Goal: Task Accomplishment & Management: Complete application form

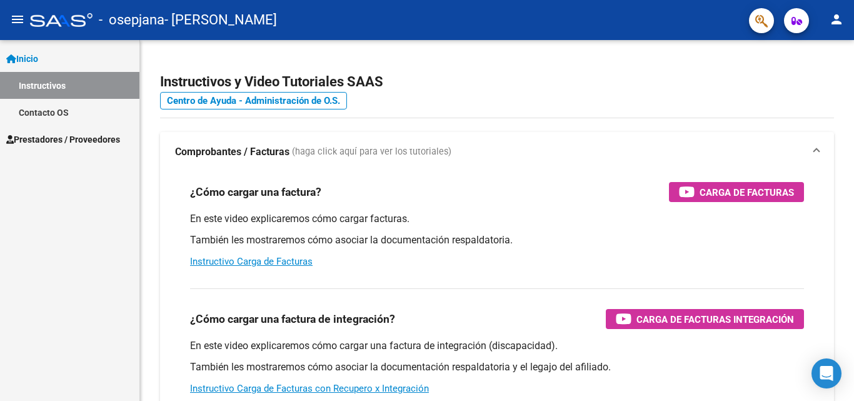
click at [61, 138] on span "Prestadores / Proveedores" at bounding box center [63, 140] width 114 height 14
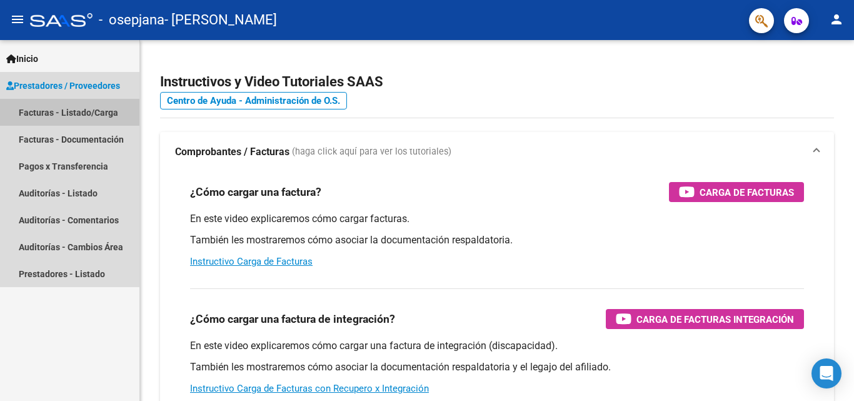
click at [68, 112] on link "Facturas - Listado/Carga" at bounding box center [69, 112] width 139 height 27
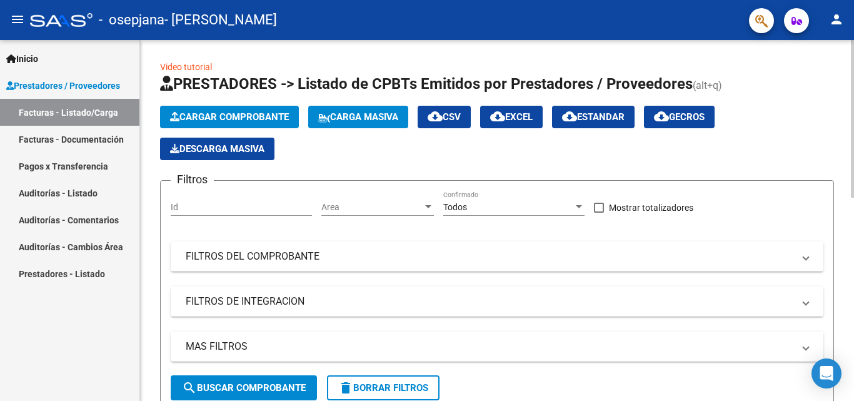
click at [208, 116] on span "Cargar Comprobante" at bounding box center [229, 116] width 119 height 11
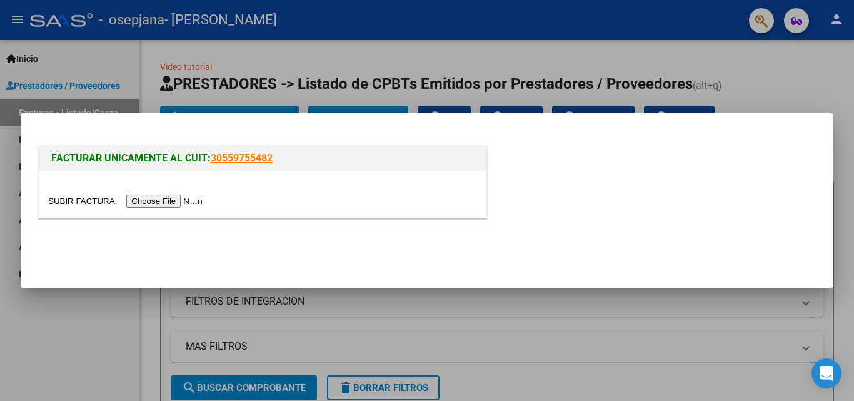
click at [186, 204] on input "file" at bounding box center [127, 200] width 158 height 13
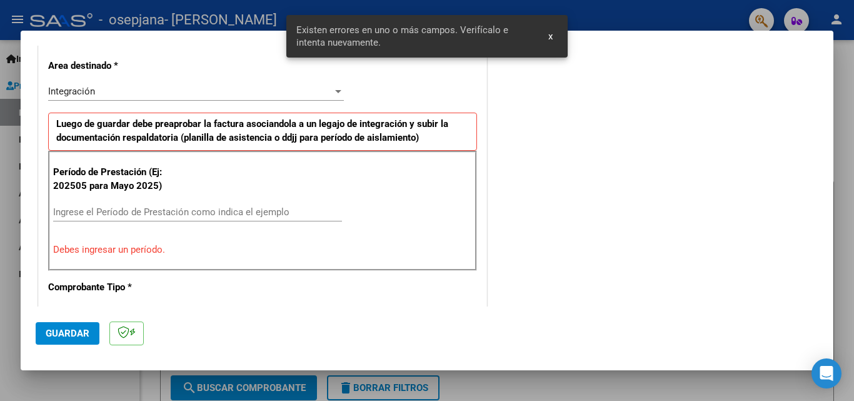
scroll to position [306, 0]
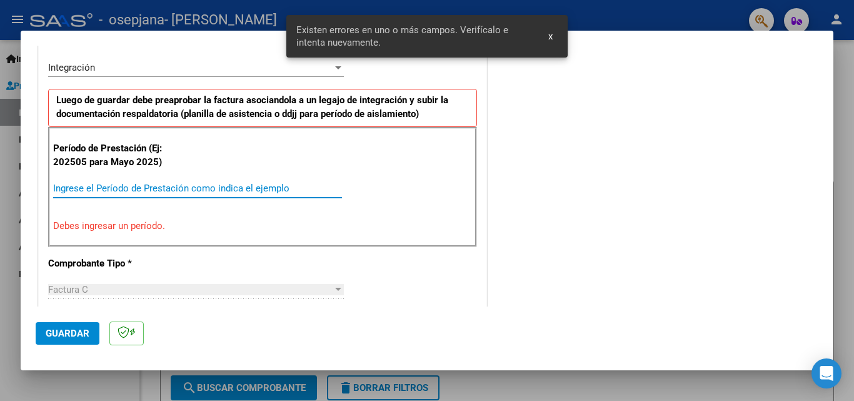
click at [129, 186] on input "Ingrese el Período de Prestación como indica el ejemplo" at bounding box center [197, 188] width 289 height 11
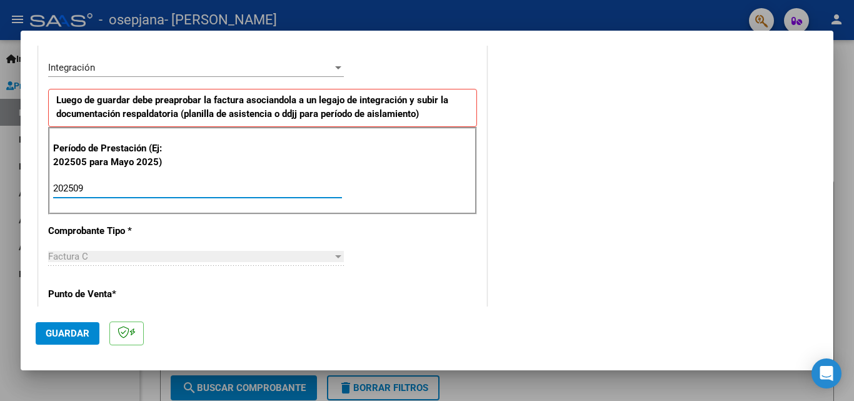
type input "202509"
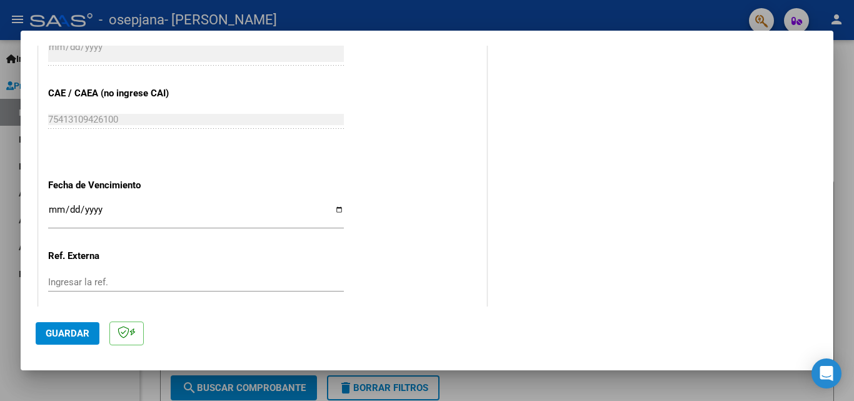
scroll to position [776, 0]
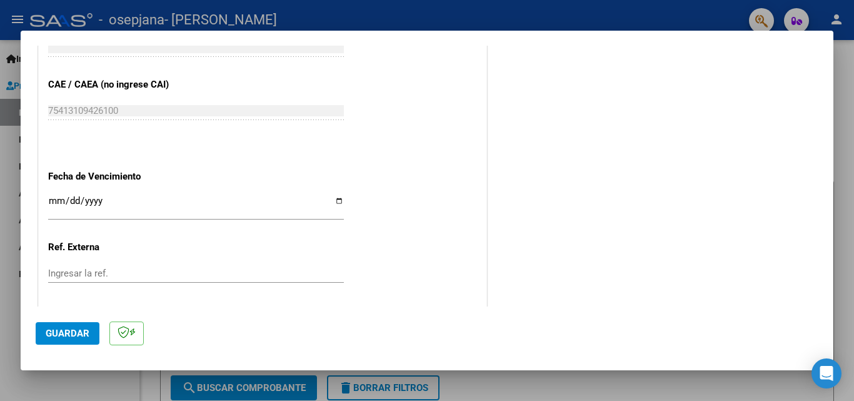
click at [336, 201] on input "Ingresar la fecha" at bounding box center [196, 206] width 296 height 20
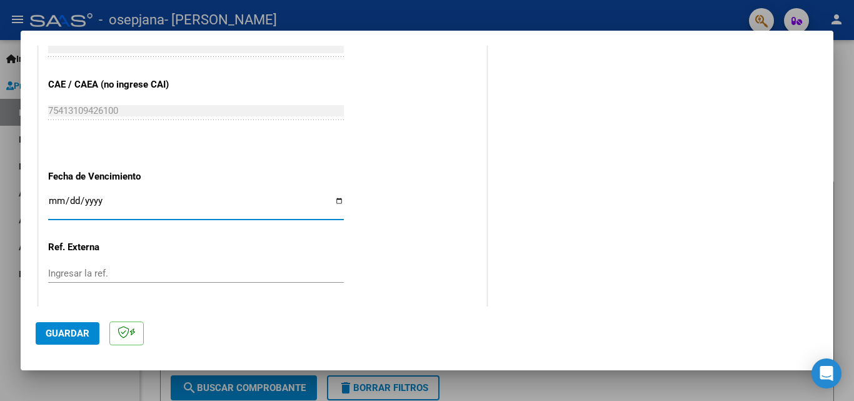
type input "[DATE]"
click at [82, 331] on span "Guardar" at bounding box center [68, 333] width 44 height 11
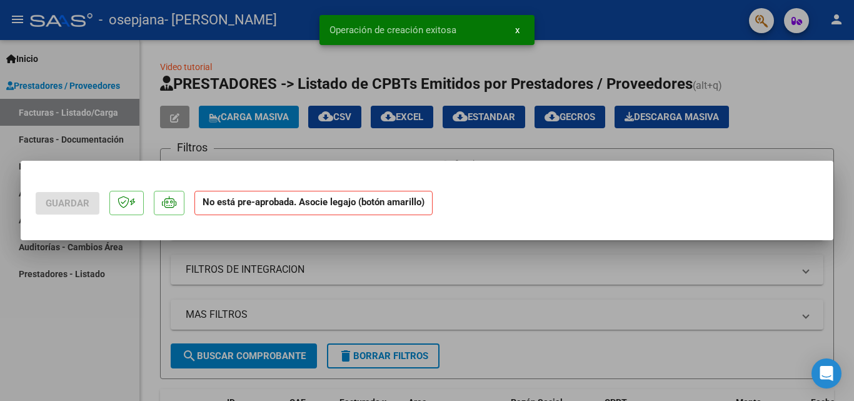
scroll to position [0, 0]
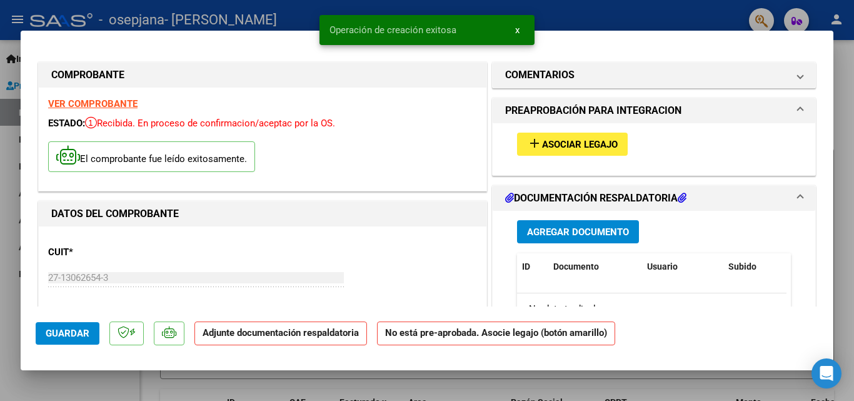
click at [598, 234] on span "Agregar Documento" at bounding box center [578, 231] width 102 height 11
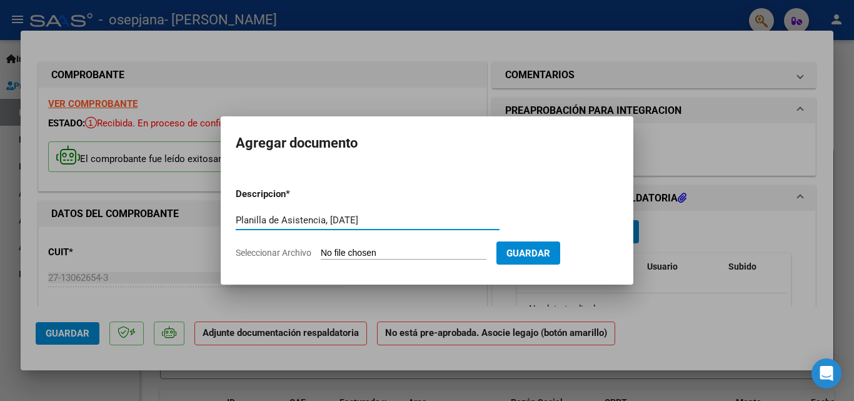
type input "Planilla de Asistencia, [DATE]"
click at [298, 252] on span "Seleccionar Archivo" at bounding box center [274, 253] width 76 height 10
click at [321, 252] on input "Seleccionar Archivo" at bounding box center [404, 254] width 166 height 12
type input "C:\fakepath\Planilla de Asistencia, [DATE].pdf"
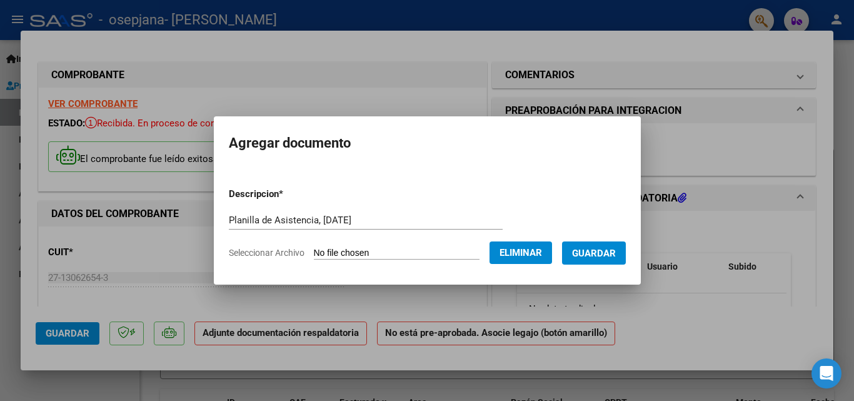
click at [596, 252] on span "Guardar" at bounding box center [594, 253] width 44 height 11
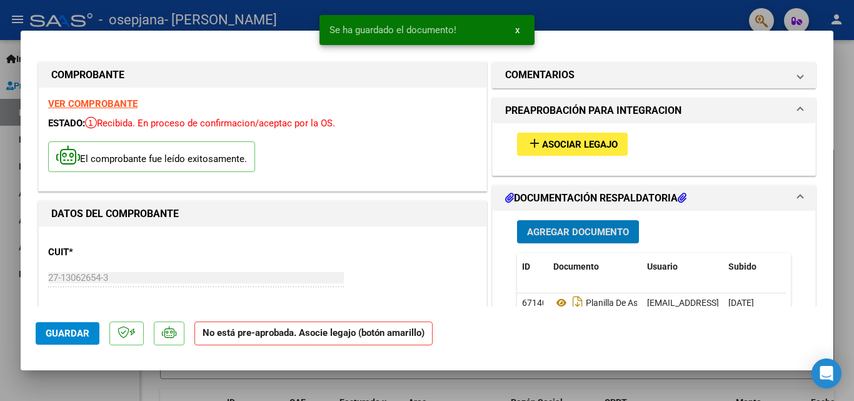
click at [571, 230] on span "Agregar Documento" at bounding box center [578, 231] width 102 height 11
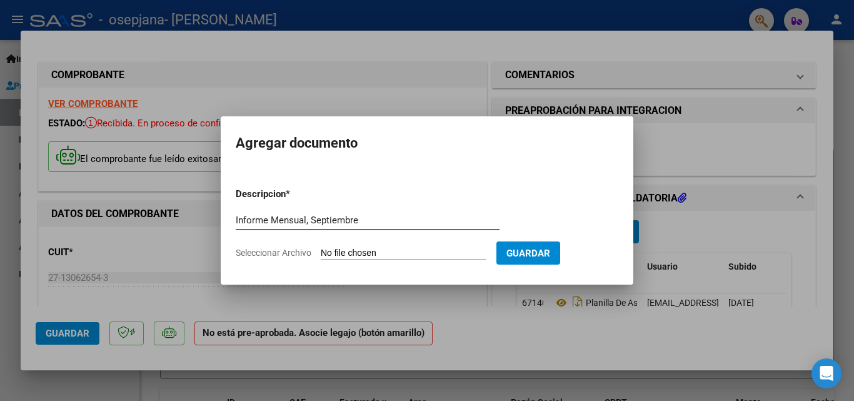
type input "Informe Mensual, Septiembre"
click at [392, 253] on input "Seleccionar Archivo" at bounding box center [404, 254] width 166 height 12
type input "C:\fakepath\Informe Mensual, [DATE].pdf"
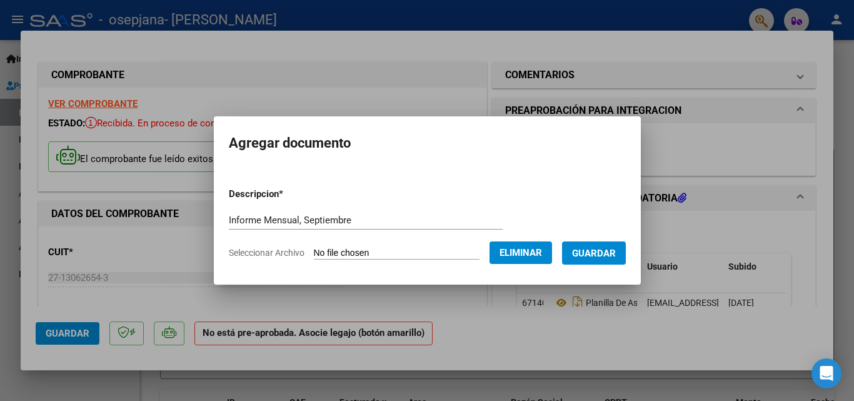
click at [602, 249] on span "Guardar" at bounding box center [594, 253] width 44 height 11
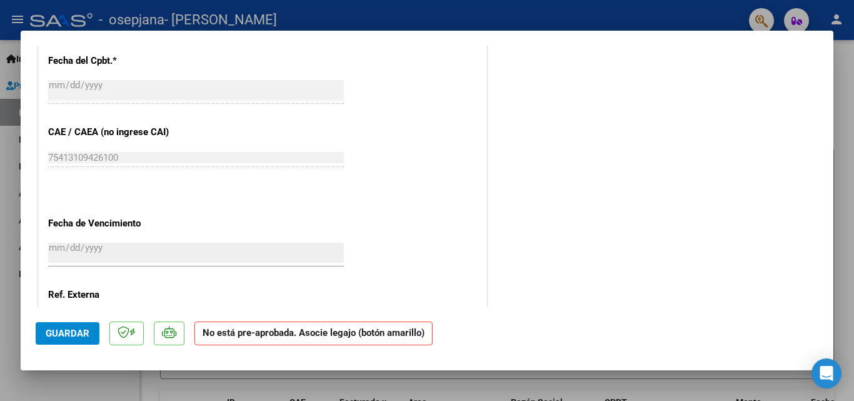
scroll to position [825, 0]
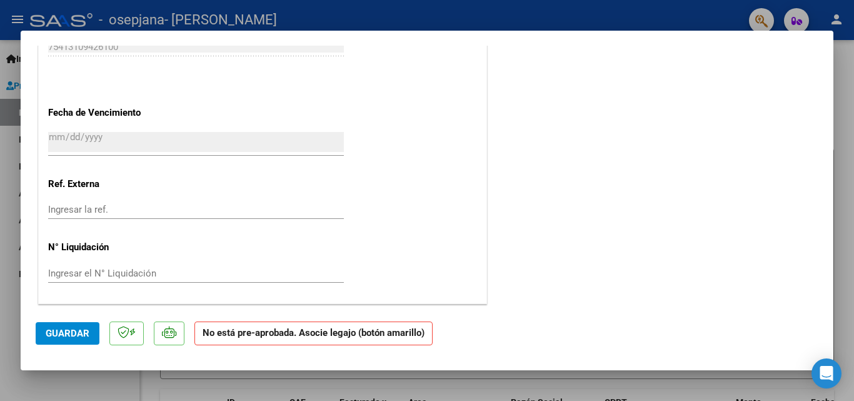
click at [62, 331] on span "Guardar" at bounding box center [68, 333] width 44 height 11
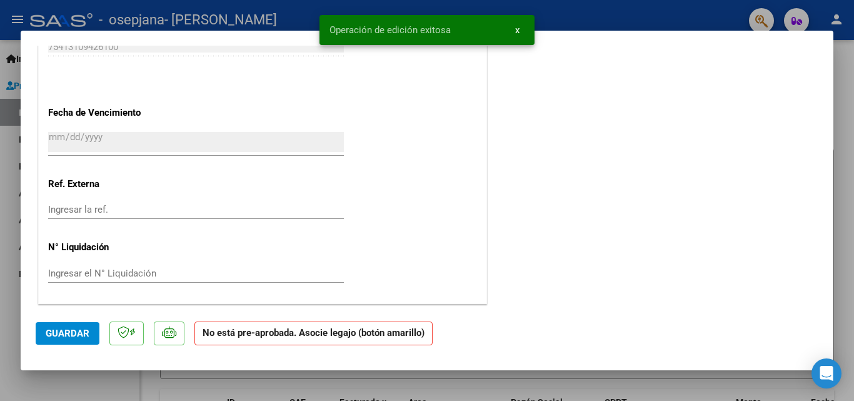
click at [840, 55] on div at bounding box center [427, 200] width 854 height 401
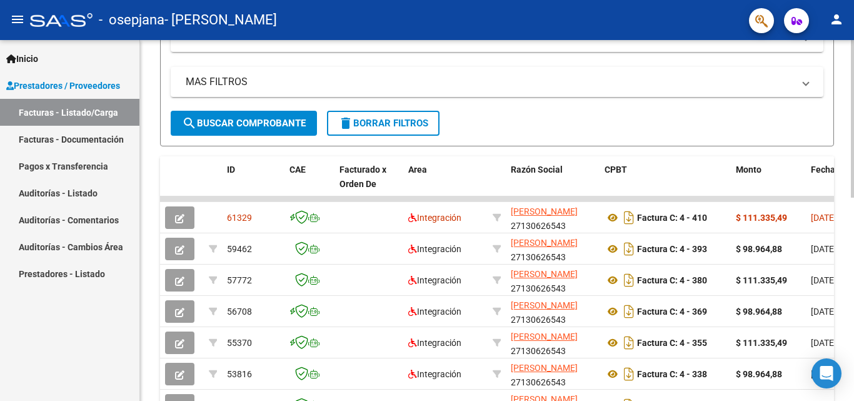
scroll to position [267, 0]
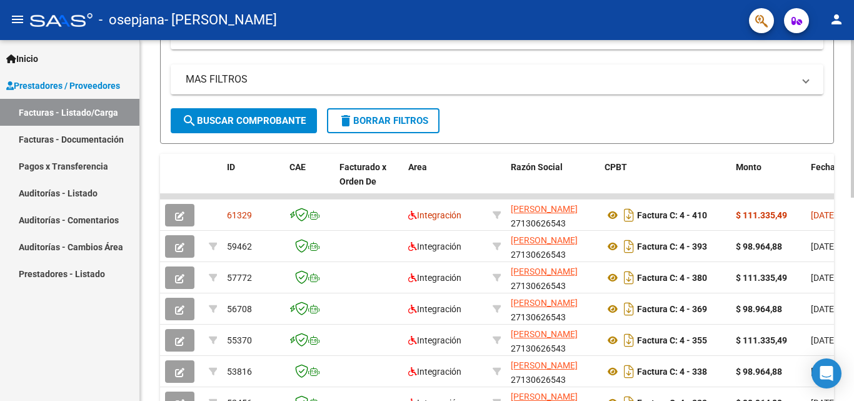
click at [854, 231] on div at bounding box center [852, 238] width 3 height 158
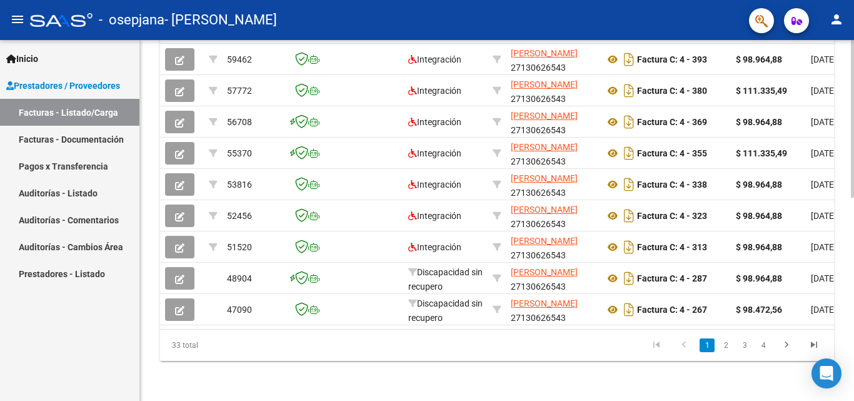
scroll to position [464, 0]
click at [854, 355] on div at bounding box center [852, 322] width 3 height 158
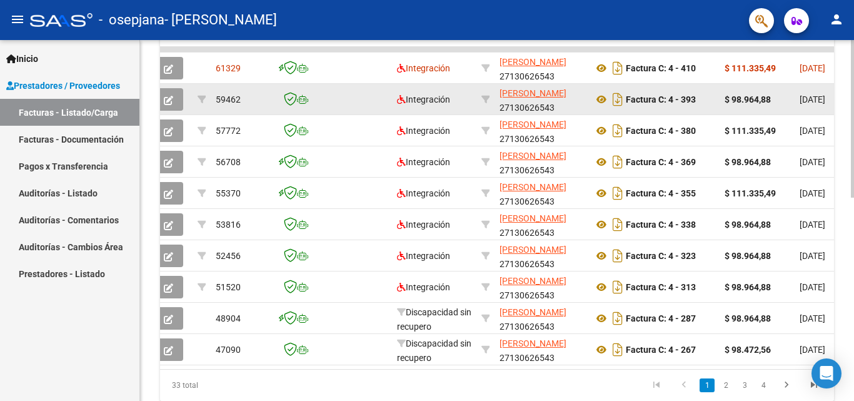
scroll to position [0, 0]
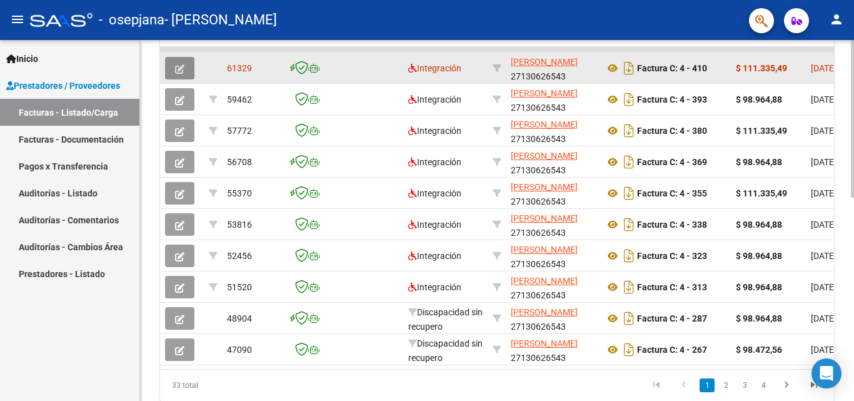
click at [183, 71] on icon "button" at bounding box center [179, 68] width 9 height 9
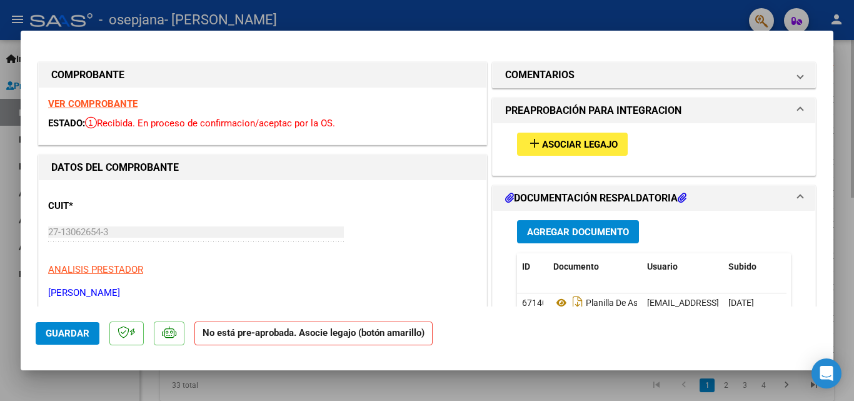
click at [844, 71] on div at bounding box center [427, 200] width 854 height 401
type input "$ 0,00"
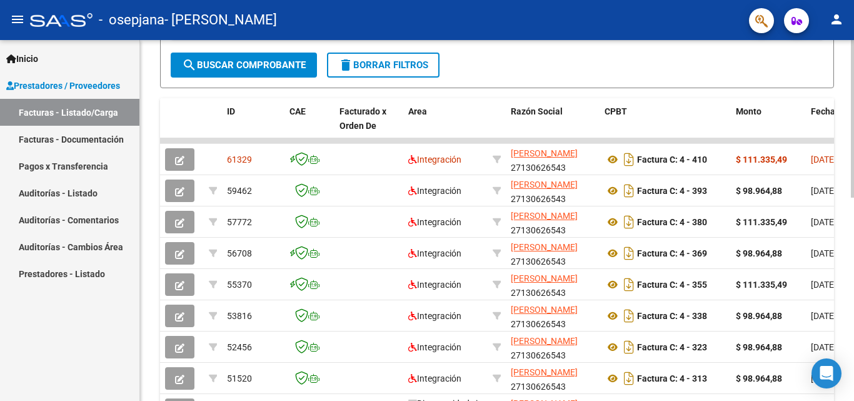
scroll to position [321, 0]
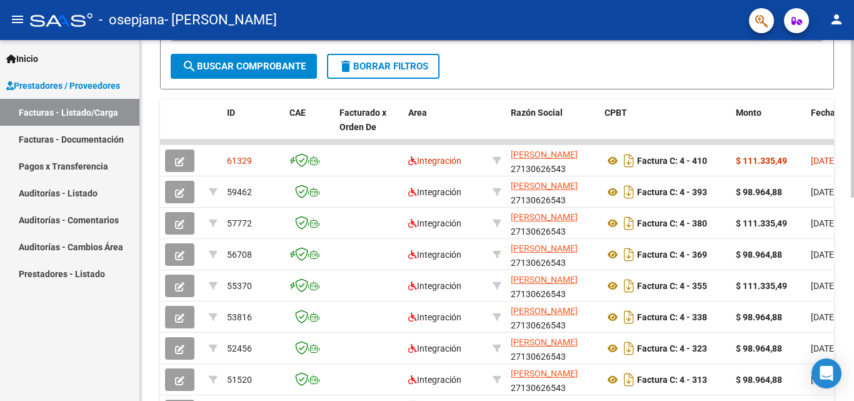
click at [844, 187] on div "Video tutorial PRESTADORES -> Listado de CPBTs Emitidos por Prestadores / Prove…" at bounding box center [498, 126] width 717 height 815
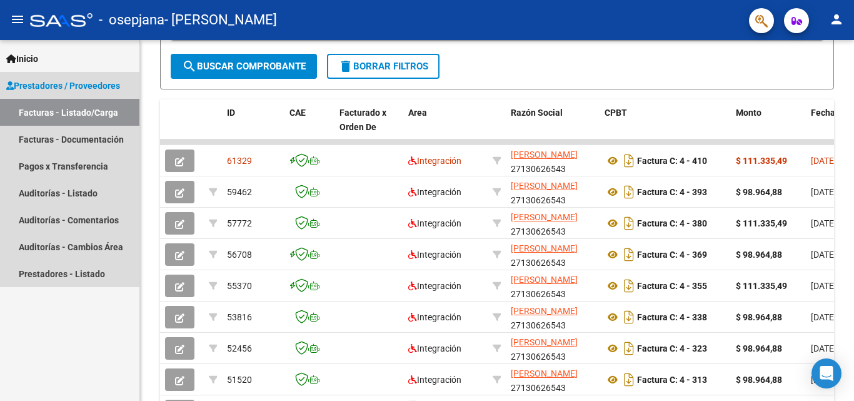
click at [35, 118] on link "Facturas - Listado/Carga" at bounding box center [69, 112] width 139 height 27
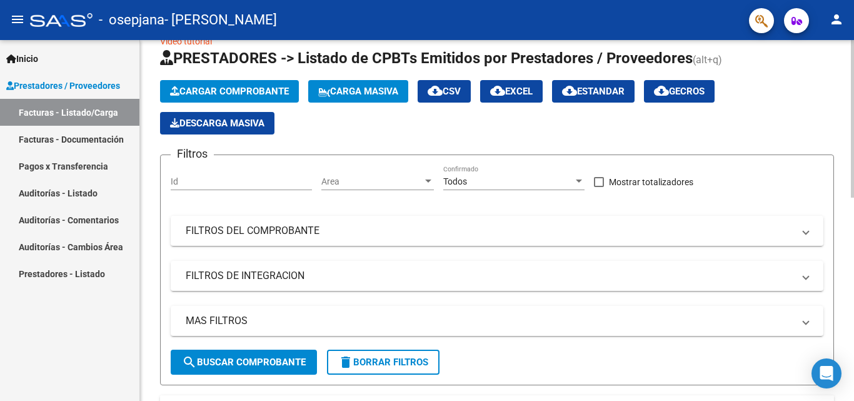
scroll to position [0, 0]
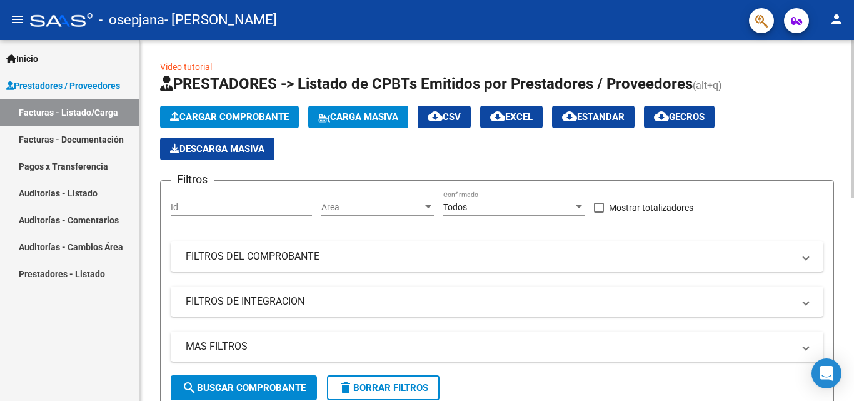
click at [234, 115] on span "Cargar Comprobante" at bounding box center [229, 116] width 119 height 11
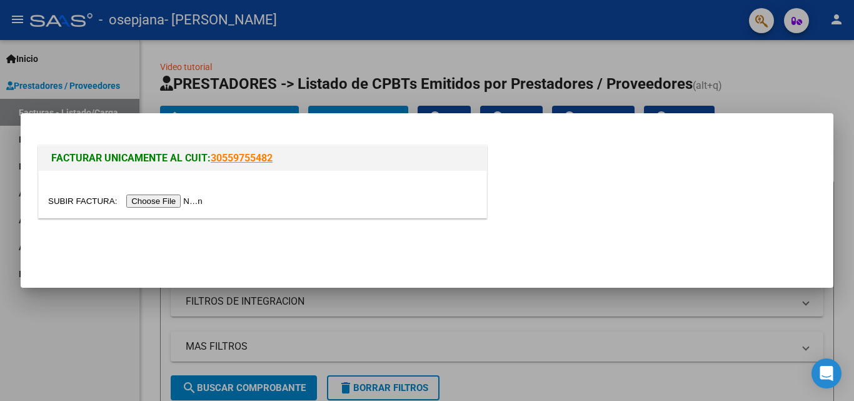
click at [188, 205] on input "file" at bounding box center [127, 200] width 158 height 13
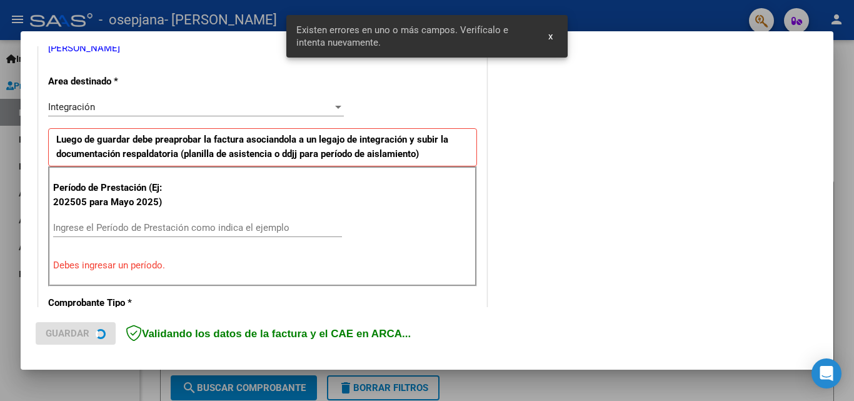
scroll to position [282, 0]
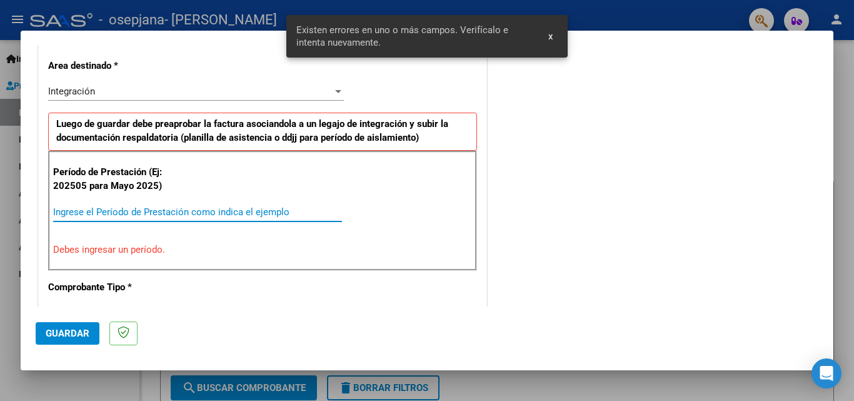
click at [79, 212] on input "Ingrese el Período de Prestación como indica el ejemplo" at bounding box center [197, 211] width 289 height 11
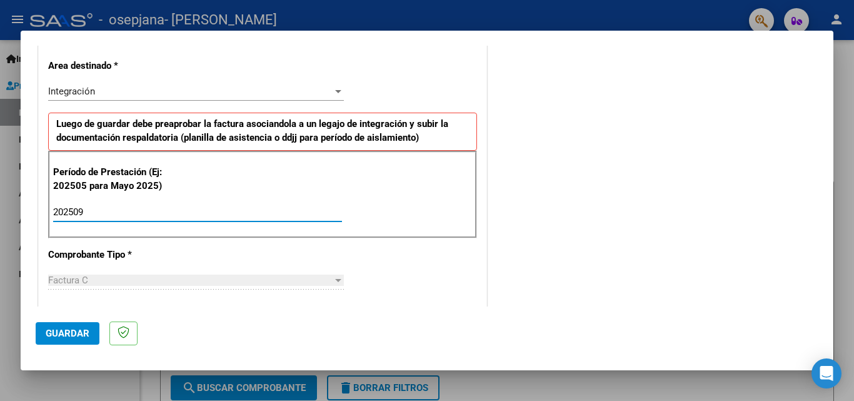
type input "202509"
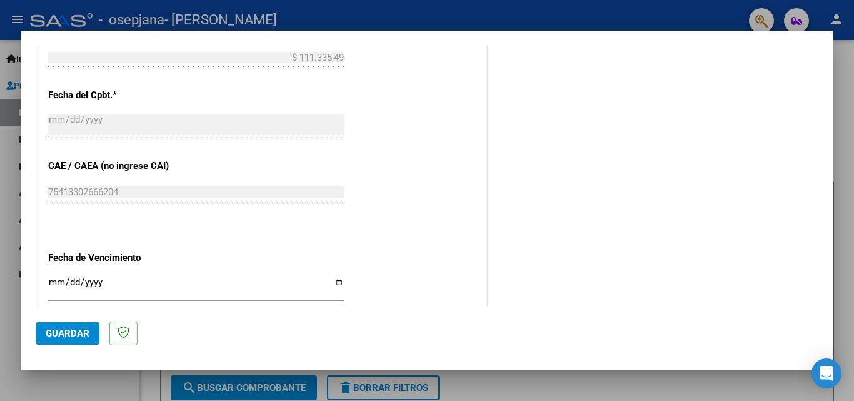
scroll to position [729, 0]
